Goal: Task Accomplishment & Management: Manage account settings

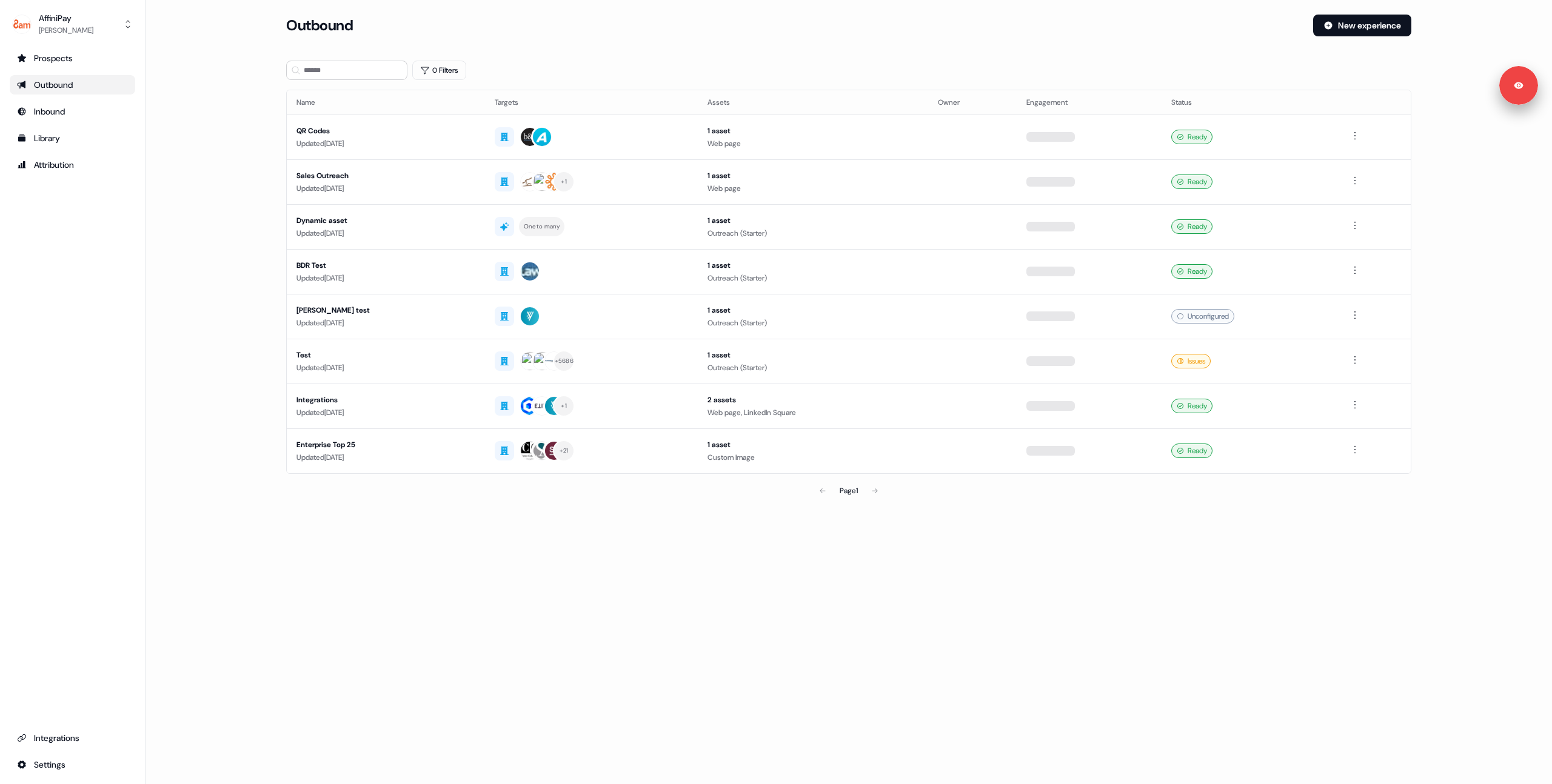
click at [252, 188] on main "Loading... Outbound New experience 0 Filters Name Targets Assets Owner Engageme…" at bounding box center [848, 275] width 1406 height 522
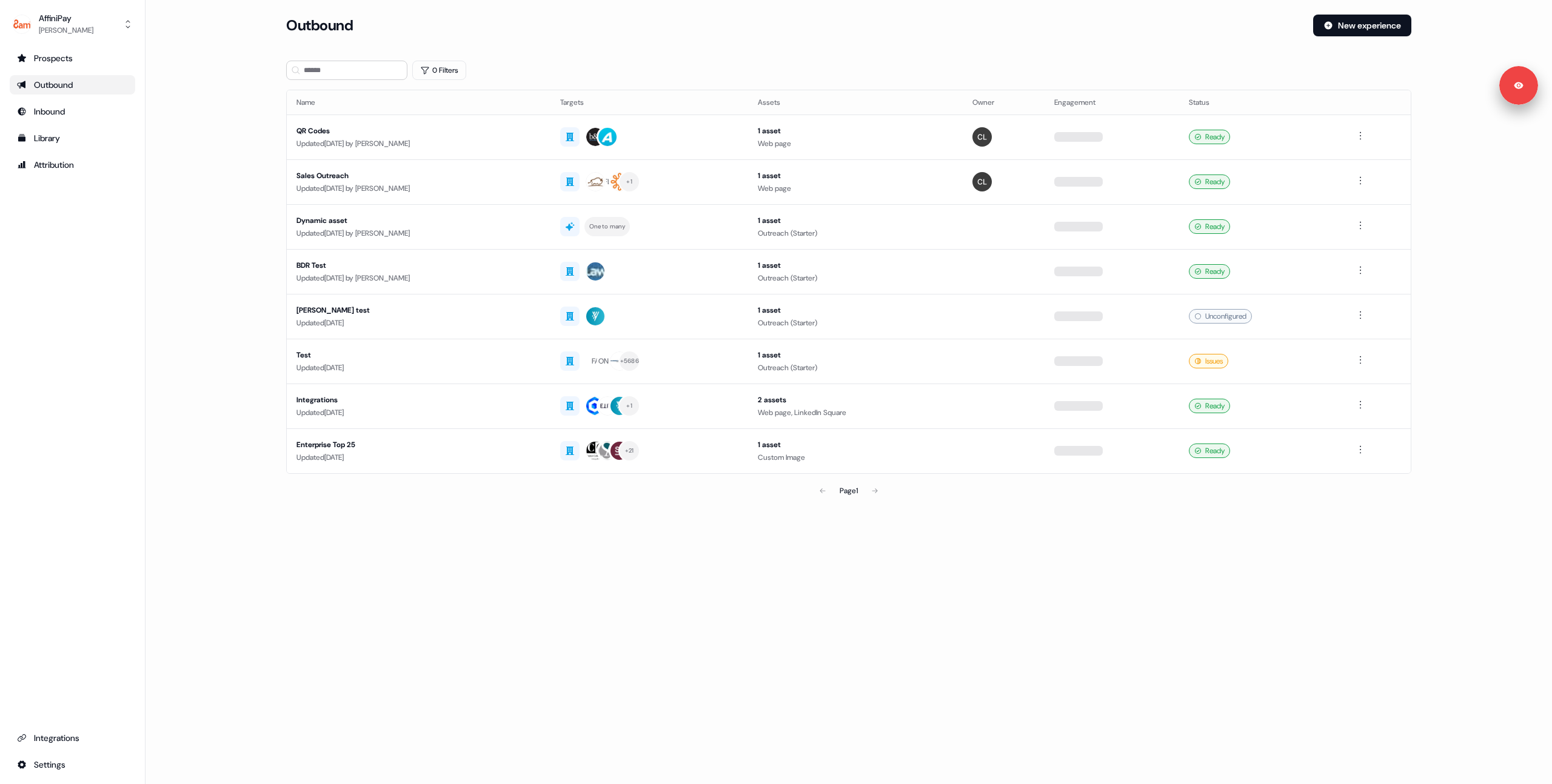
click at [223, 180] on main "Loading... Outbound New experience 0 Filters Name Targets Assets Owner Engageme…" at bounding box center [848, 275] width 1406 height 522
click at [80, 329] on div "Prospects Outbound Inbound Library Attribution Integrations Settings" at bounding box center [72, 412] width 125 height 726
click at [198, 243] on main "Loading... Outbound New experience 0 Filters Name Targets Assets Owner Engageme…" at bounding box center [848, 275] width 1406 height 522
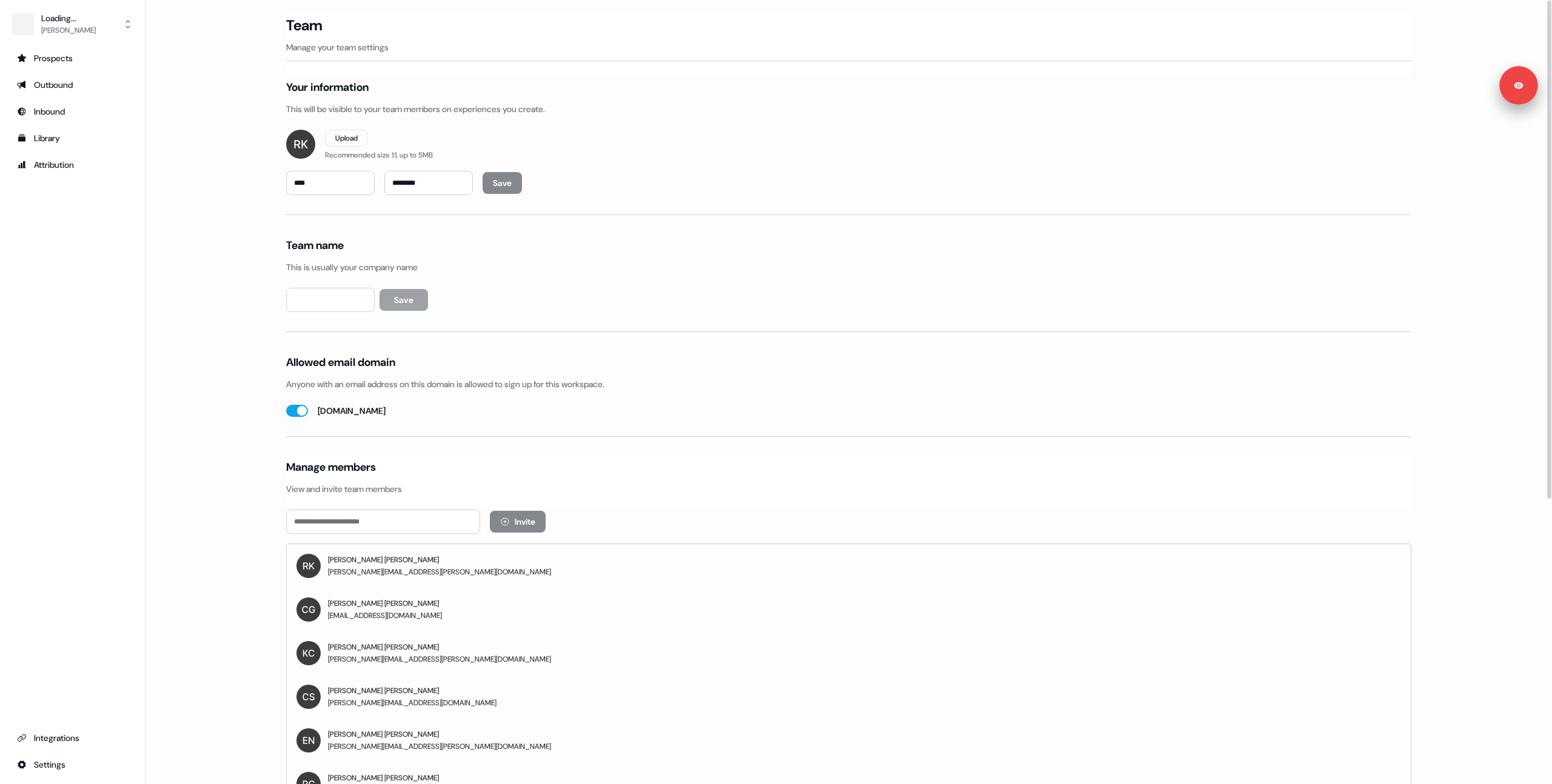
type input "*********"
click at [72, 33] on div "[PERSON_NAME]" at bounding box center [66, 30] width 55 height 12
click at [75, 102] on div "Logout" at bounding box center [72, 100] width 115 height 22
click at [81, 21] on div "AffiniPay" at bounding box center [66, 18] width 55 height 12
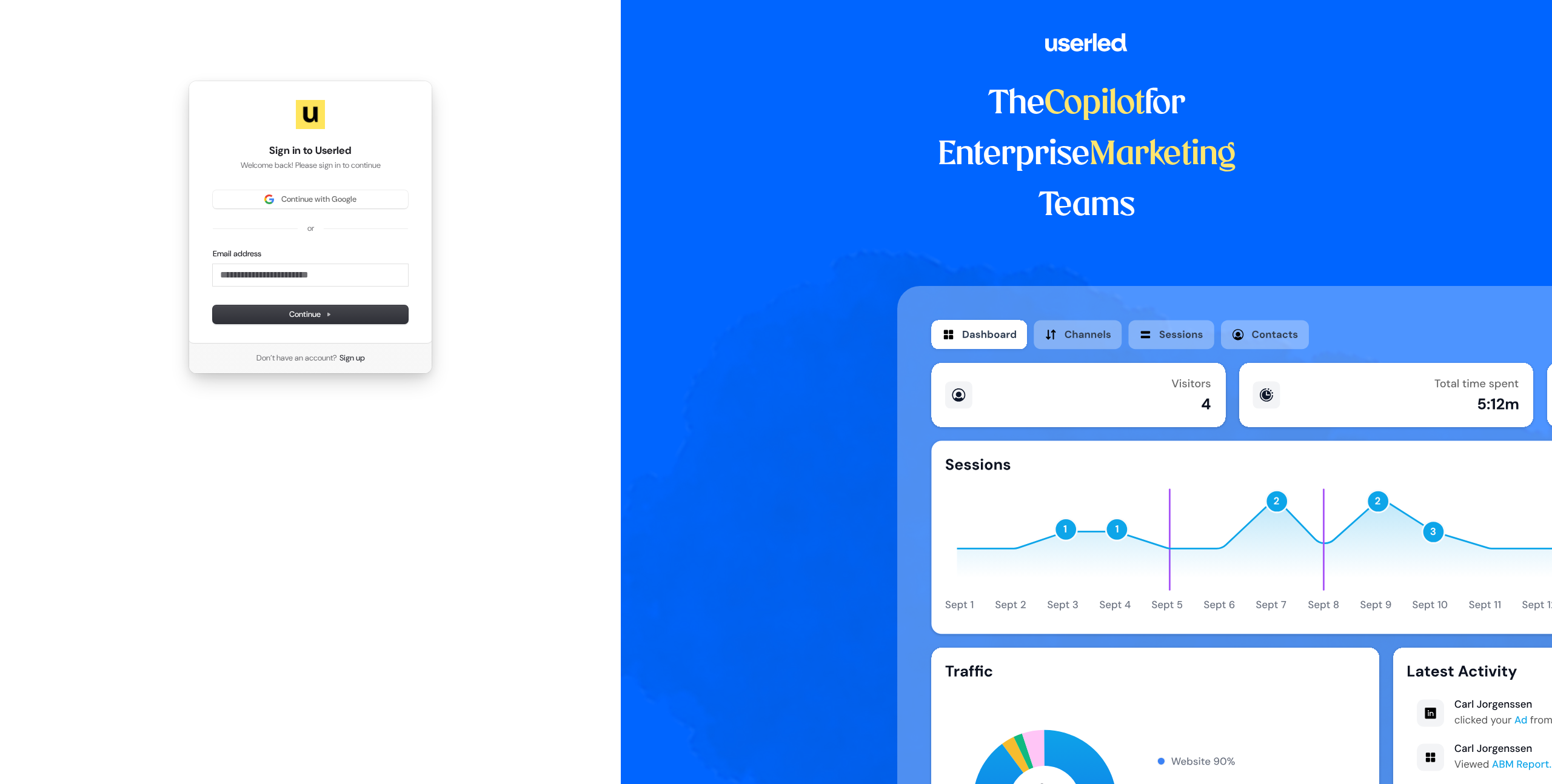
click at [238, 212] on div "Continue with Google or Email address Continue" at bounding box center [311, 257] width 195 height 134
click at [254, 198] on span "Continue with Google" at bounding box center [310, 199] width 181 height 11
